Goal: Information Seeking & Learning: Learn about a topic

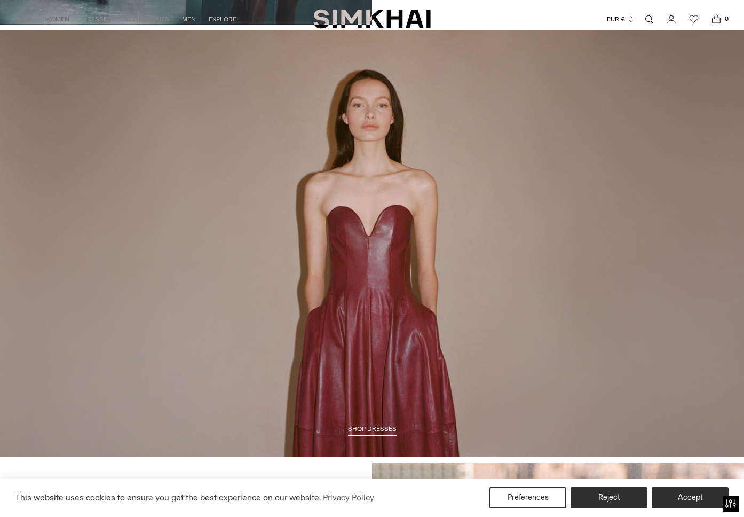
scroll to position [1119, 0]
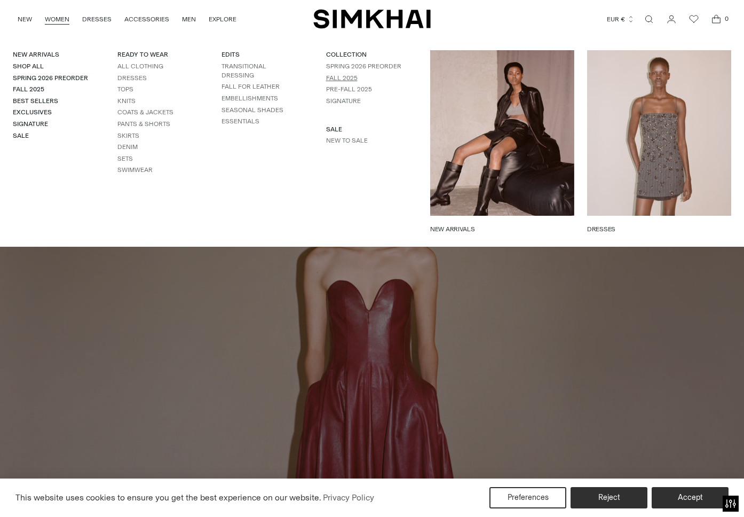
click at [341, 79] on link "Fall 2025" at bounding box center [341, 77] width 31 height 7
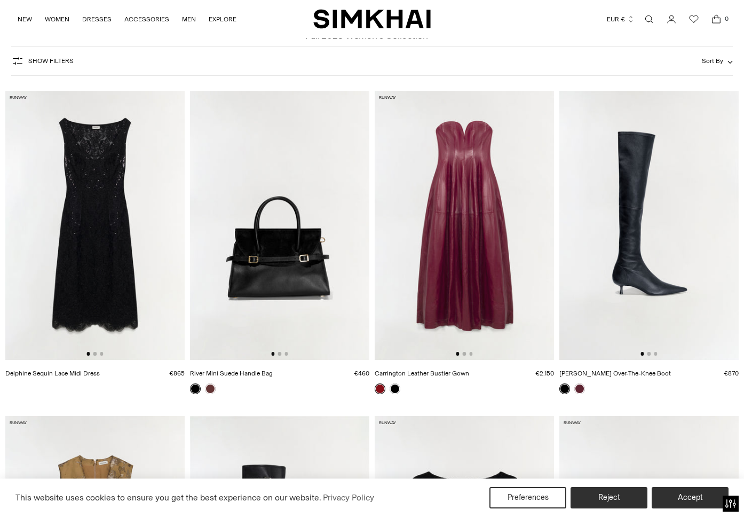
scroll to position [179, 0]
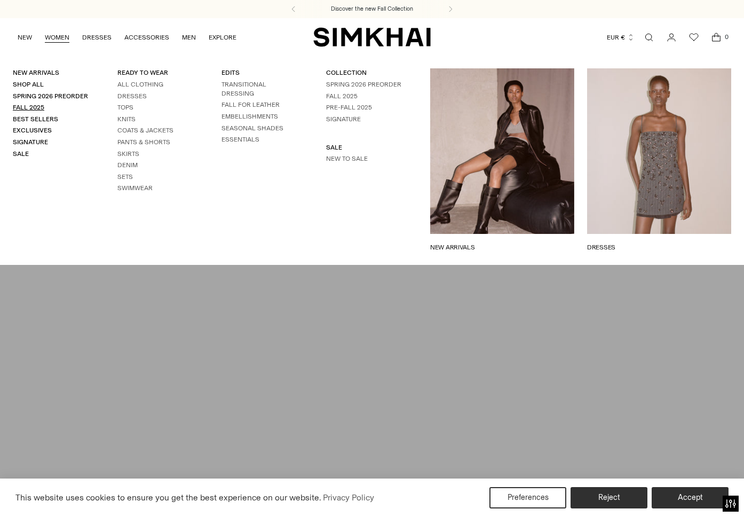
click at [39, 109] on link "Fall 2025" at bounding box center [28, 107] width 31 height 7
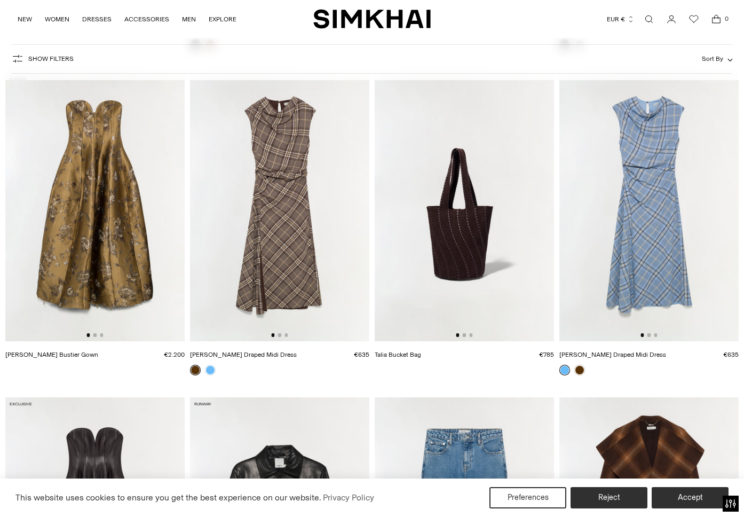
scroll to position [734, 0]
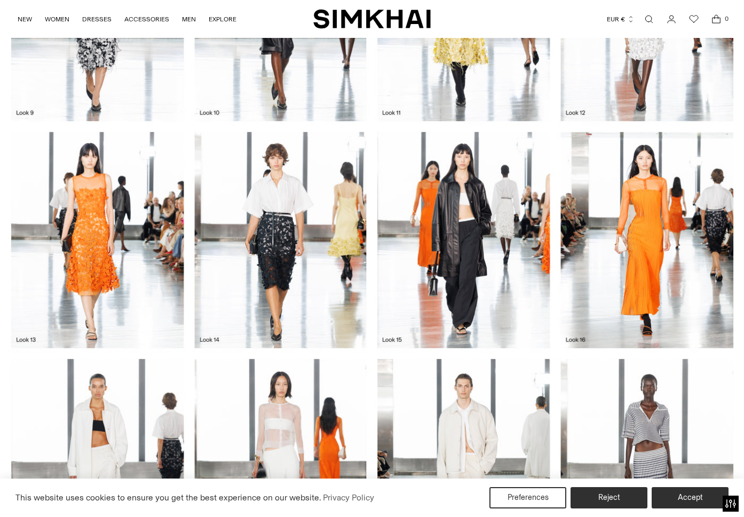
scroll to position [1074, 0]
